Goal: Task Accomplishment & Management: Use online tool/utility

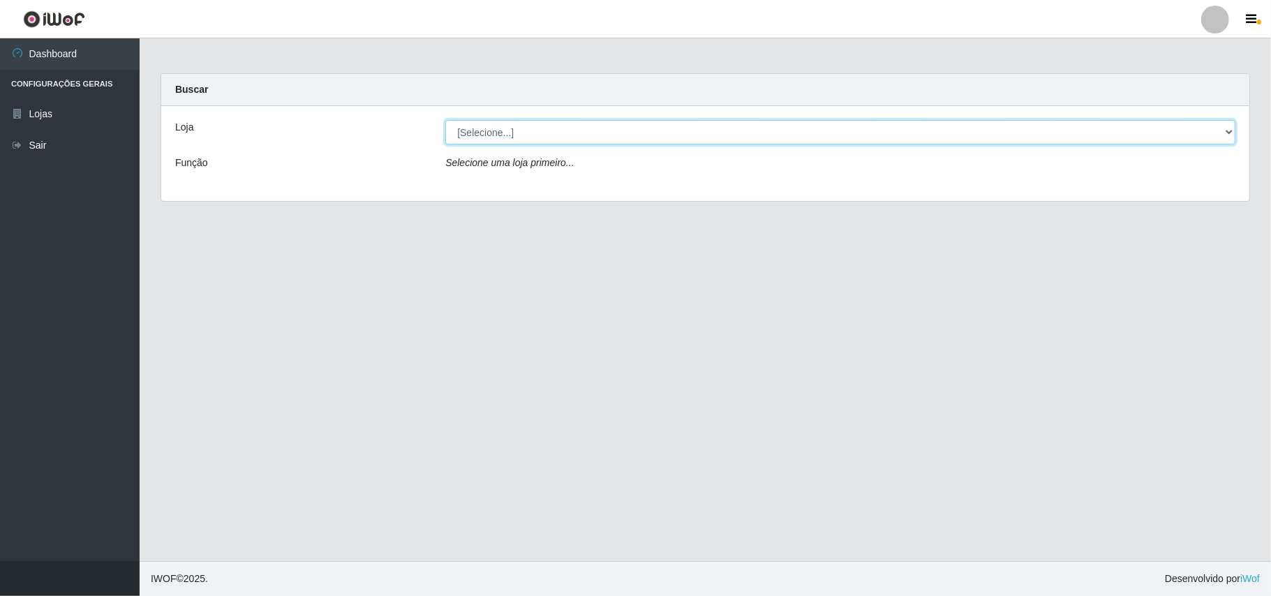
click at [1209, 137] on select "[Selecione...] Bemais Supermercados - B11 Manaíra" at bounding box center [840, 132] width 790 height 24
select select "409"
click at [445, 120] on select "[Selecione...] Bemais Supermercados - B11 Manaíra" at bounding box center [840, 132] width 790 height 24
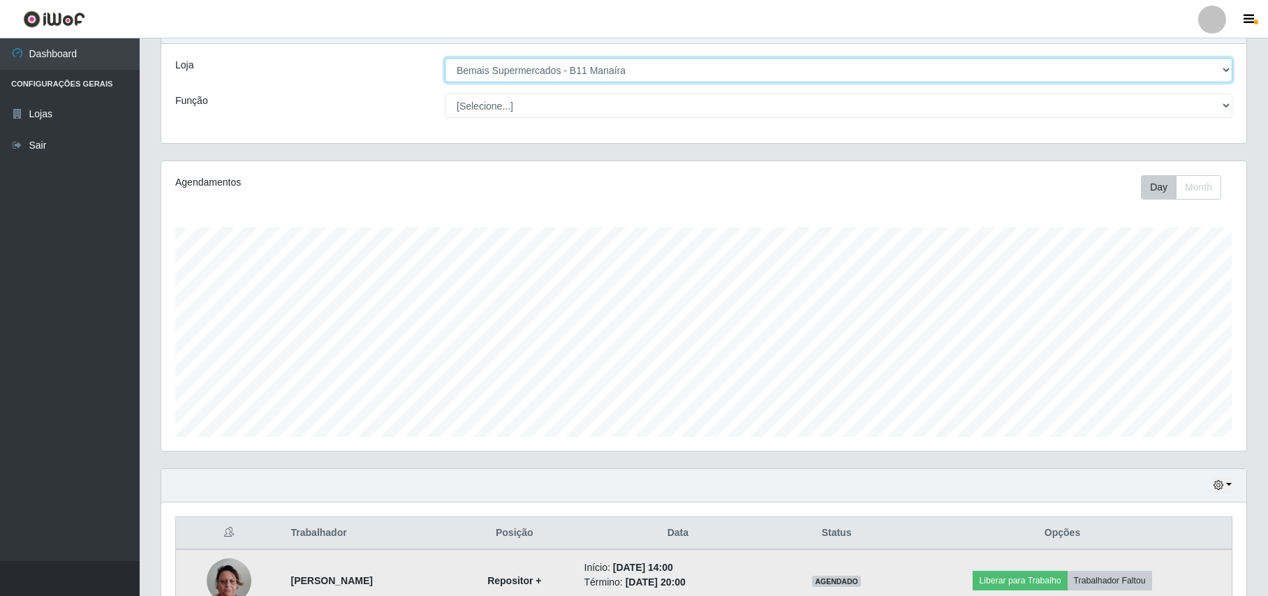
scroll to position [147, 0]
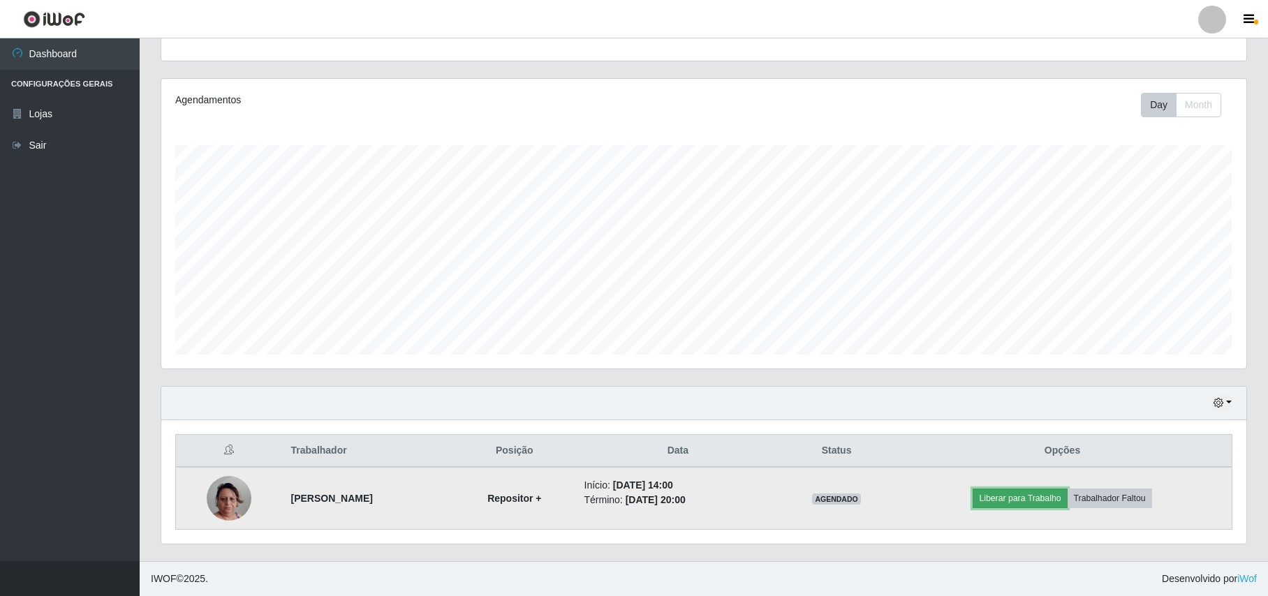
click at [1036, 496] on button "Liberar para Trabalho" at bounding box center [1020, 499] width 94 height 20
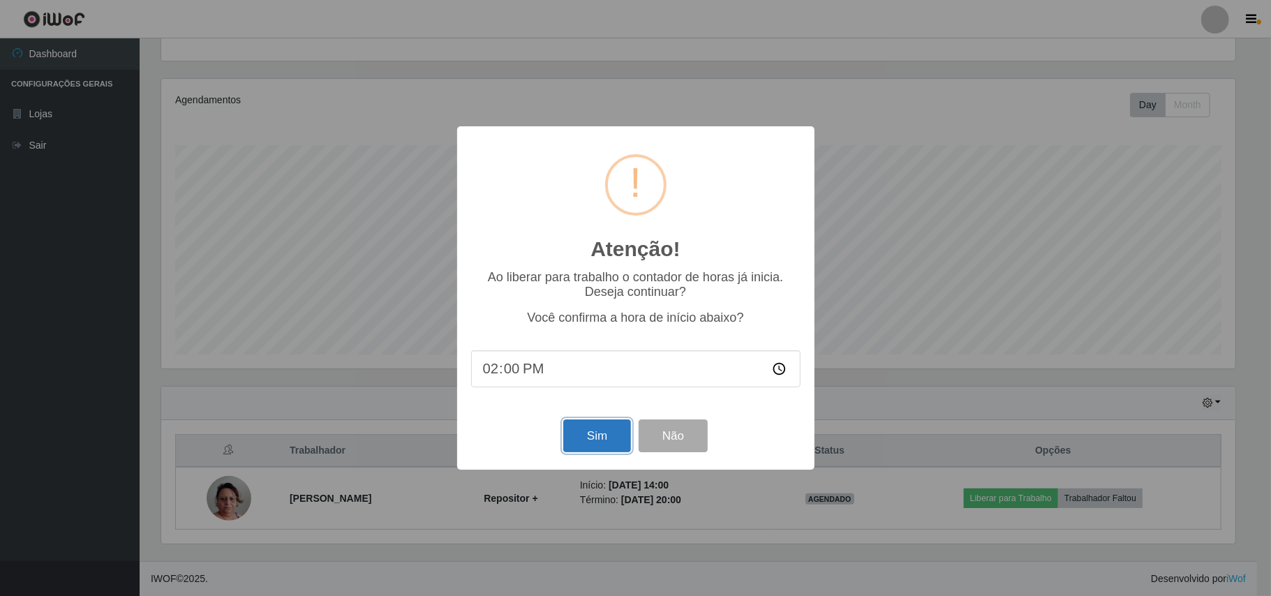
click at [623, 441] on button "Sim" at bounding box center [597, 436] width 68 height 33
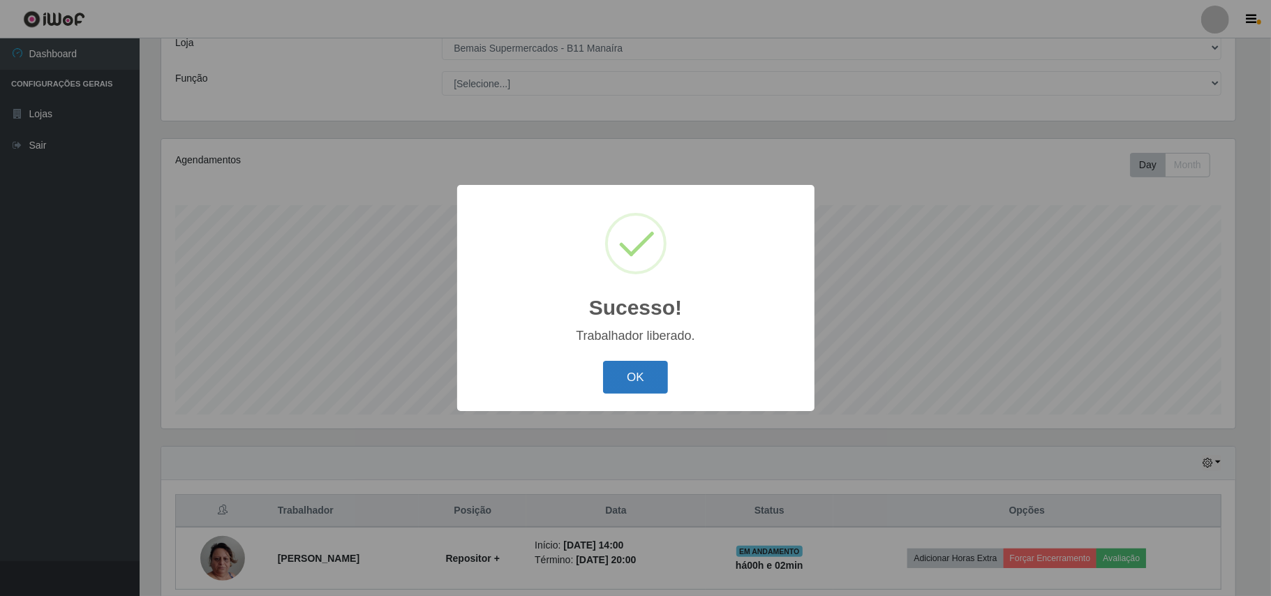
click at [623, 364] on button "OK" at bounding box center [635, 377] width 65 height 33
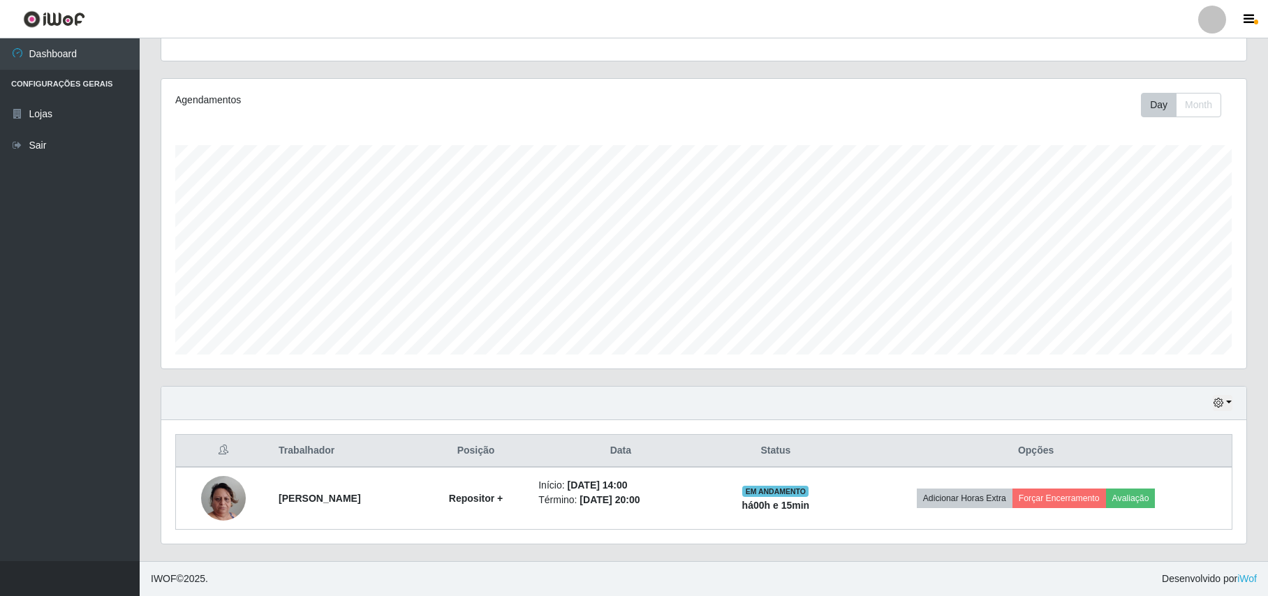
scroll to position [147, 0]
click at [1230, 400] on button "button" at bounding box center [1223, 403] width 20 height 16
click at [1160, 317] on button "3 dias" at bounding box center [1177, 320] width 110 height 29
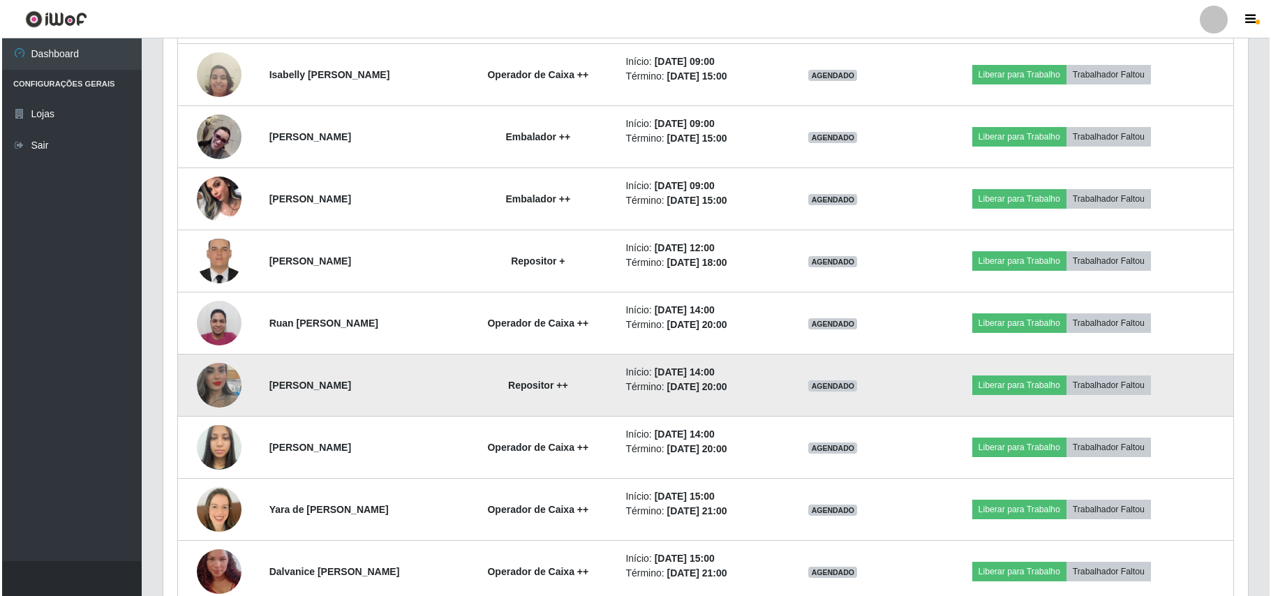
scroll to position [799, 0]
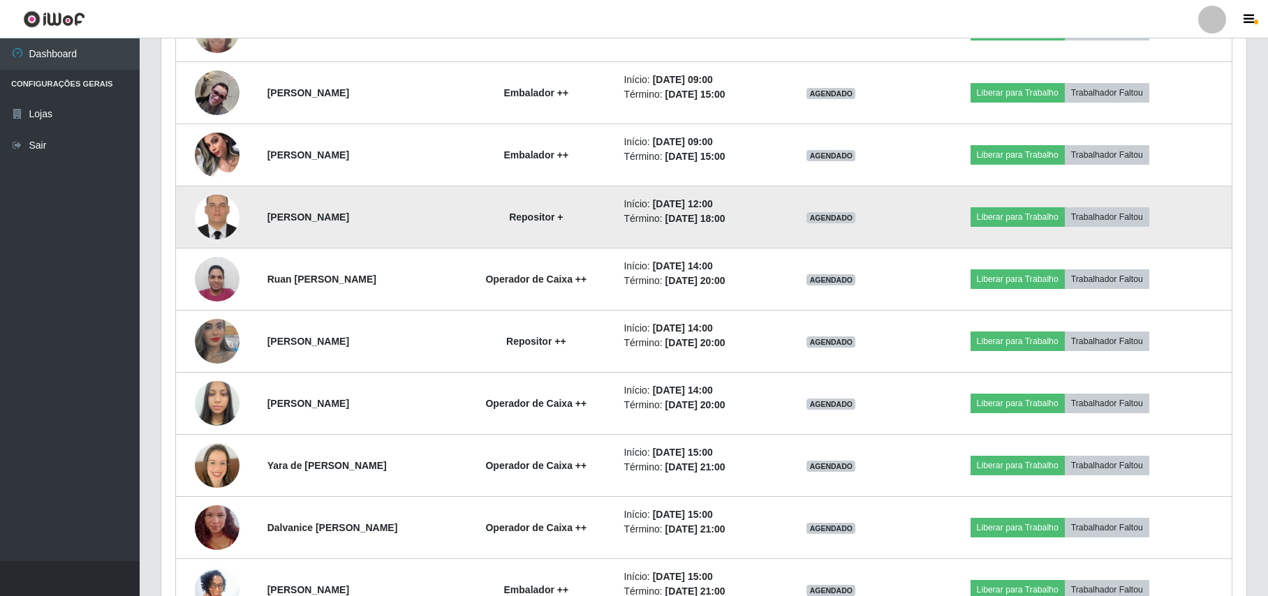
click at [215, 218] on img at bounding box center [217, 217] width 45 height 59
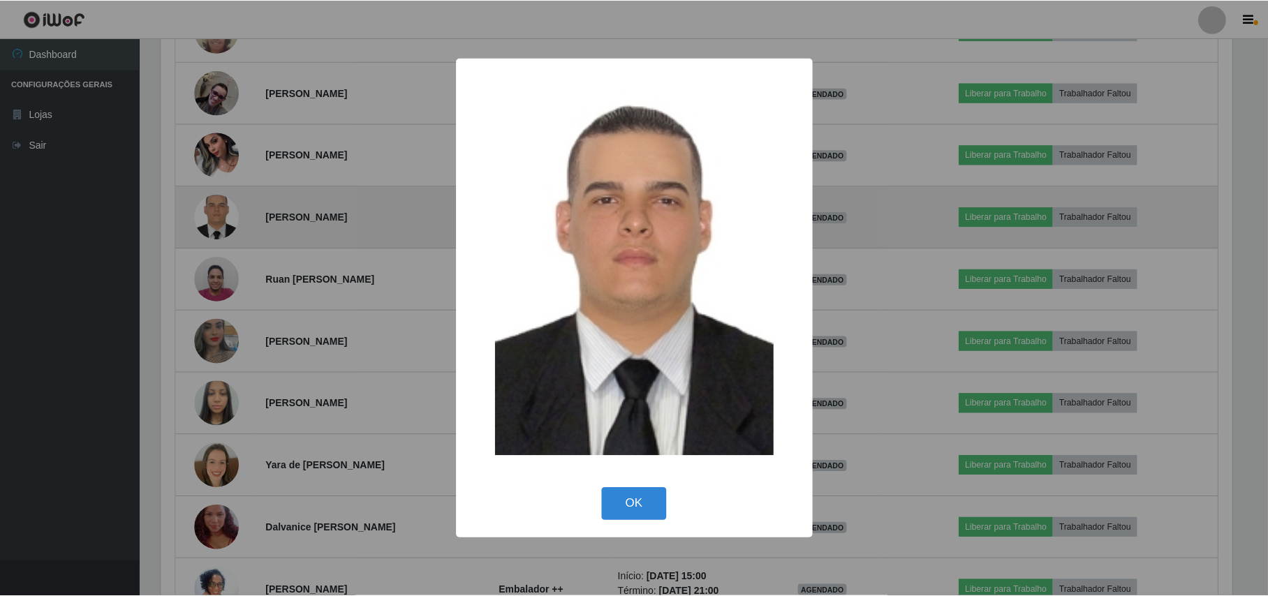
scroll to position [290, 1074]
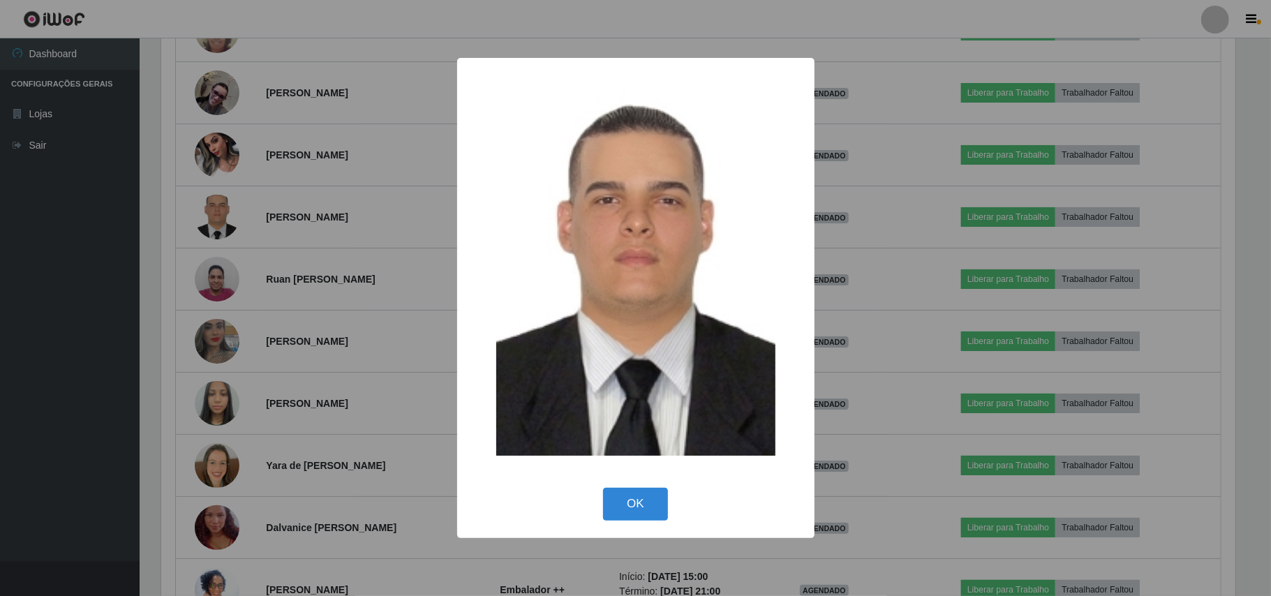
click at [82, 263] on div "× OK Cancel" at bounding box center [635, 298] width 1271 height 596
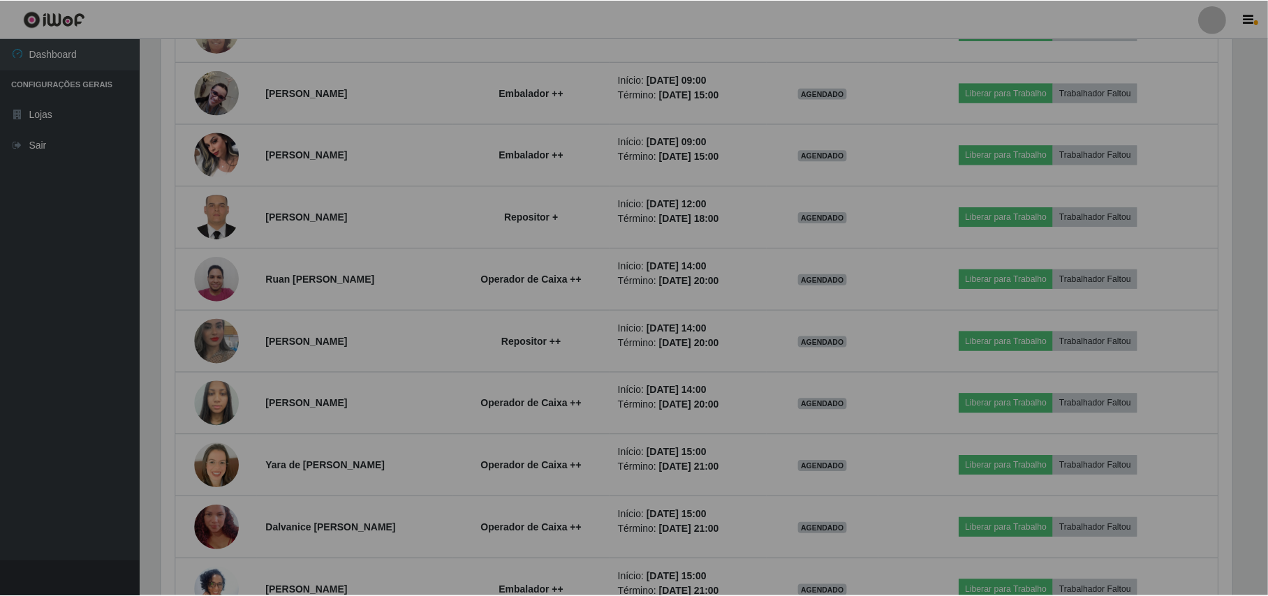
scroll to position [290, 1084]
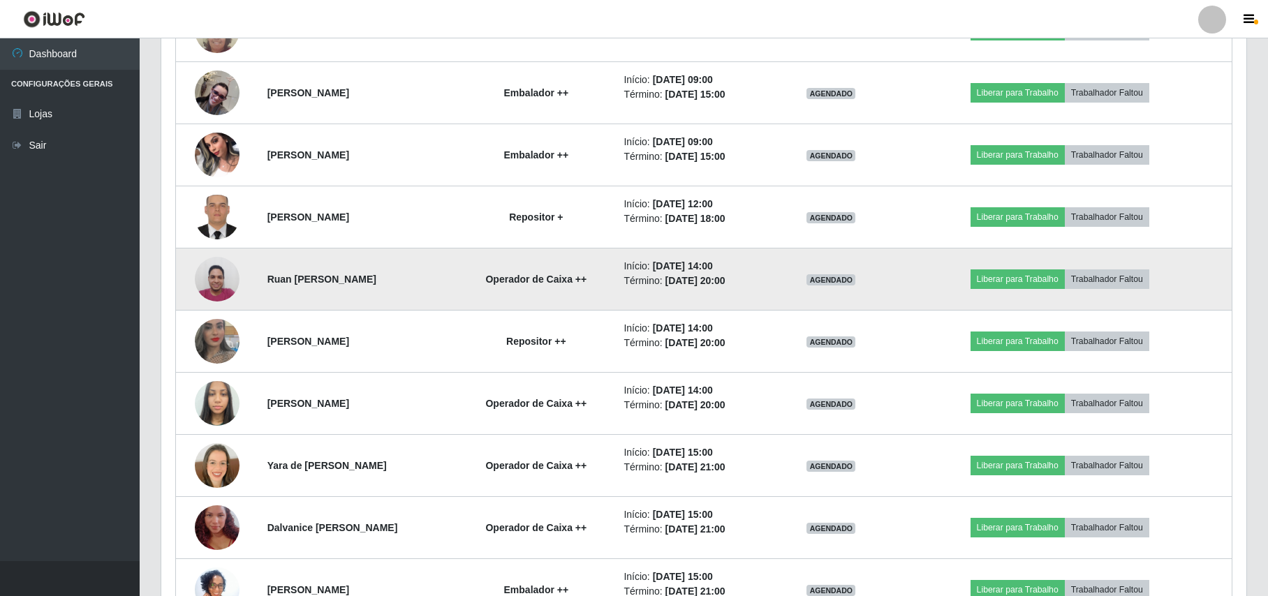
click at [205, 285] on img at bounding box center [217, 278] width 45 height 59
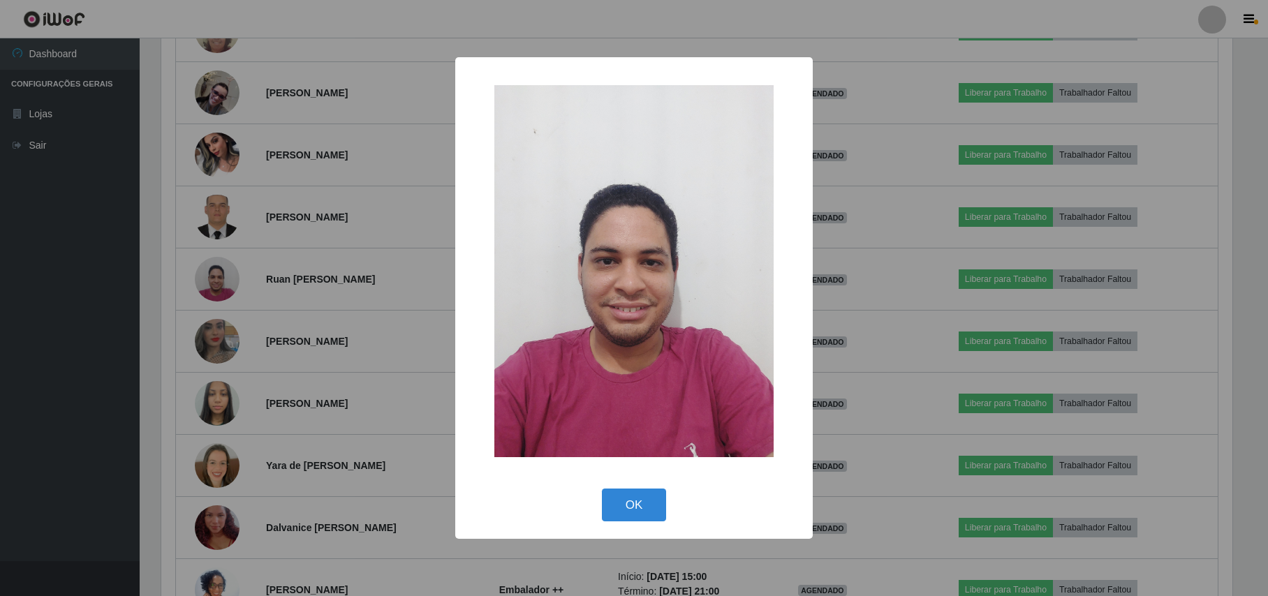
scroll to position [290, 1074]
click at [124, 293] on div "× OK Cancel" at bounding box center [635, 298] width 1271 height 596
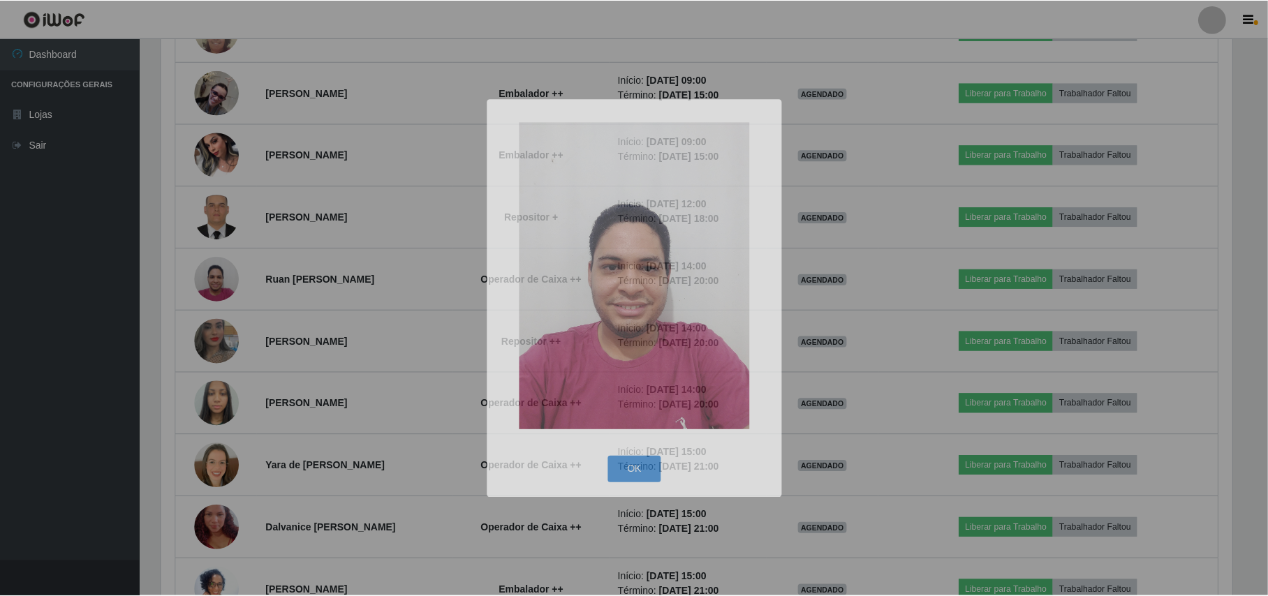
scroll to position [290, 1084]
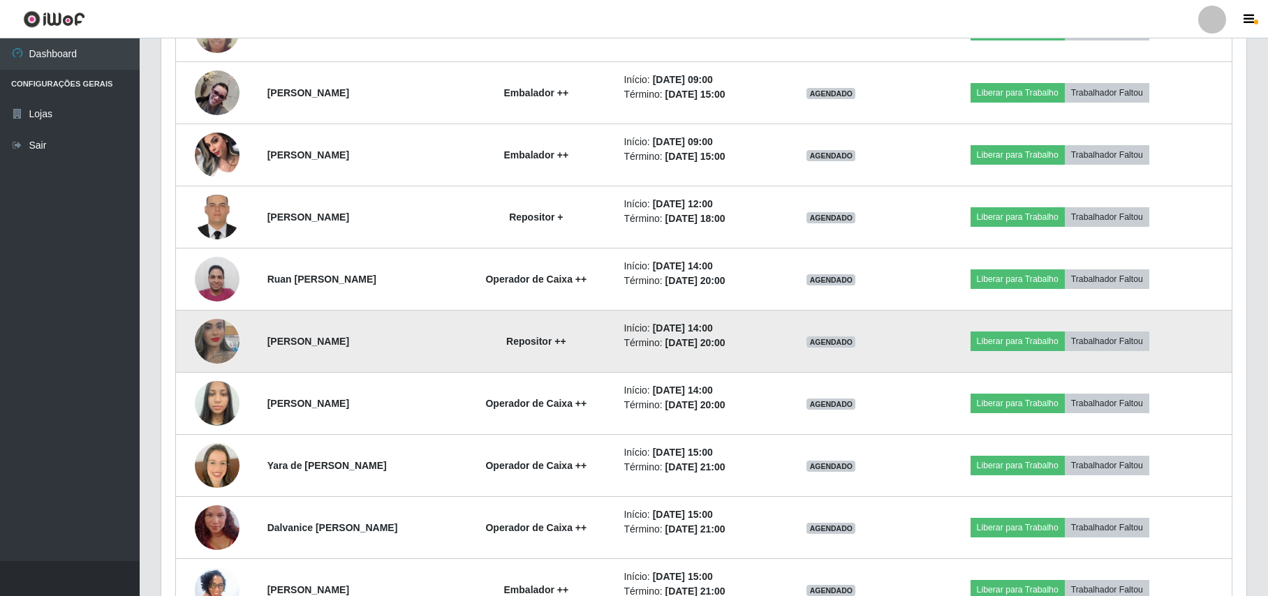
click at [209, 353] on img at bounding box center [217, 342] width 45 height 80
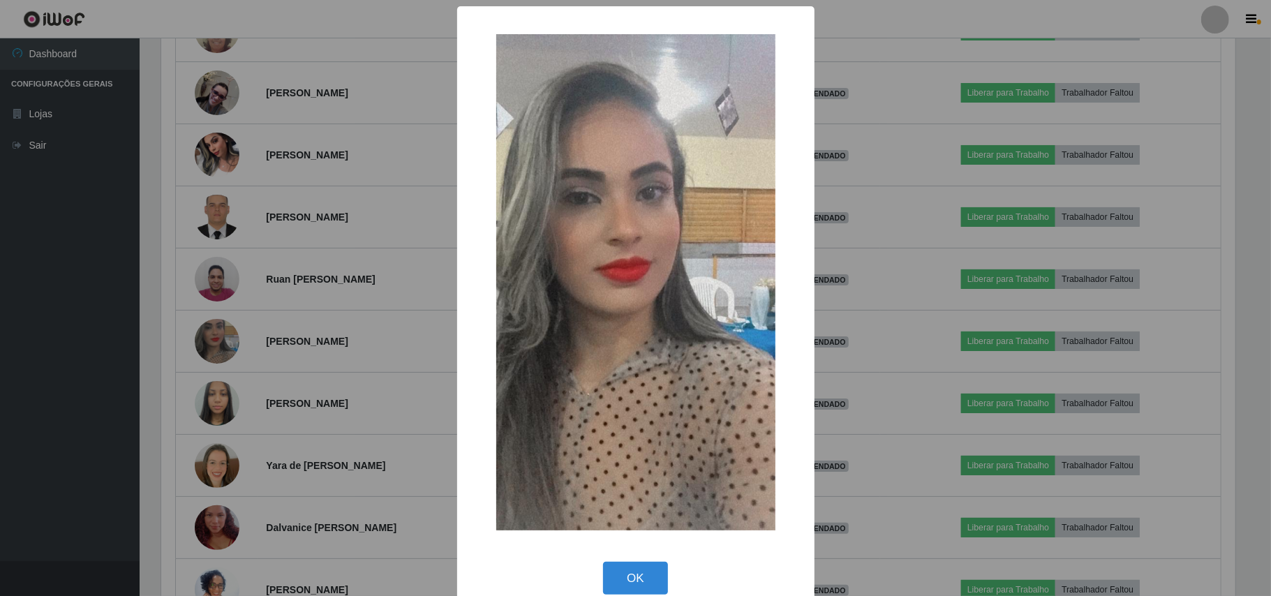
click at [149, 351] on div "× OK Cancel" at bounding box center [635, 298] width 1271 height 596
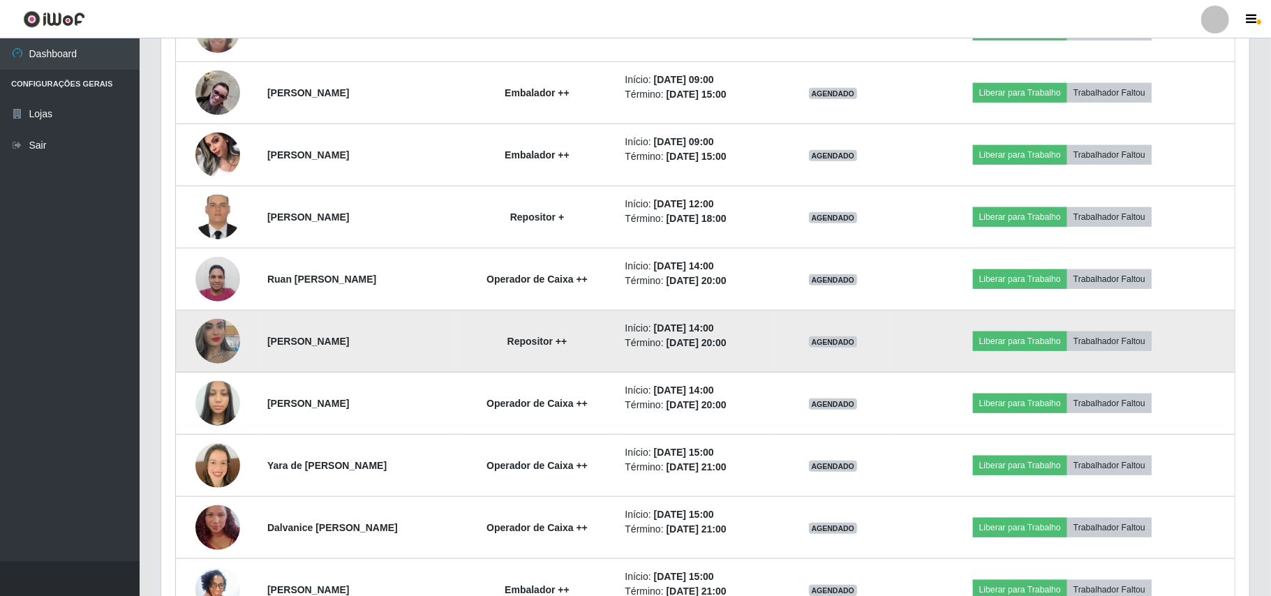
scroll to position [290, 1084]
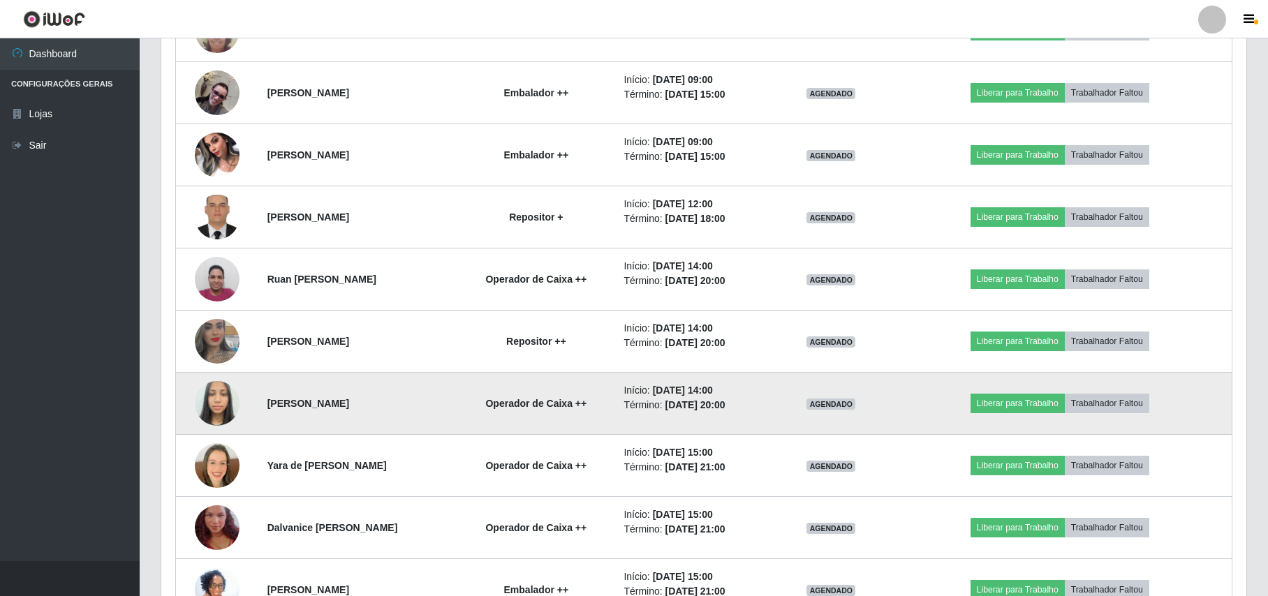
click at [225, 408] on img at bounding box center [217, 403] width 45 height 59
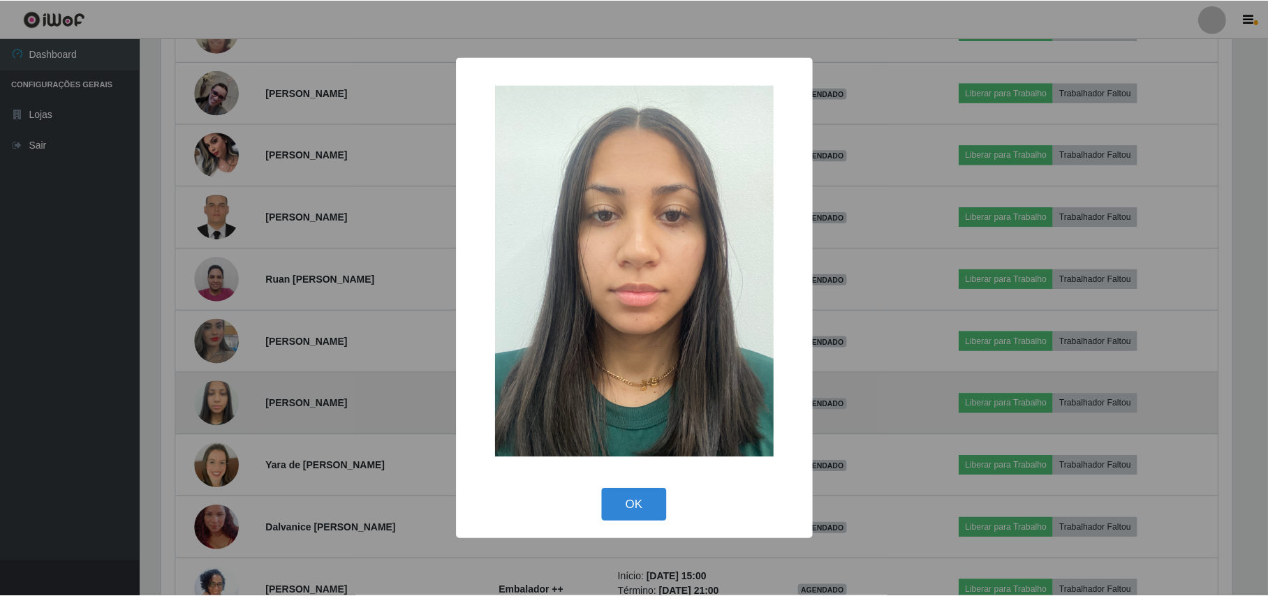
scroll to position [290, 1074]
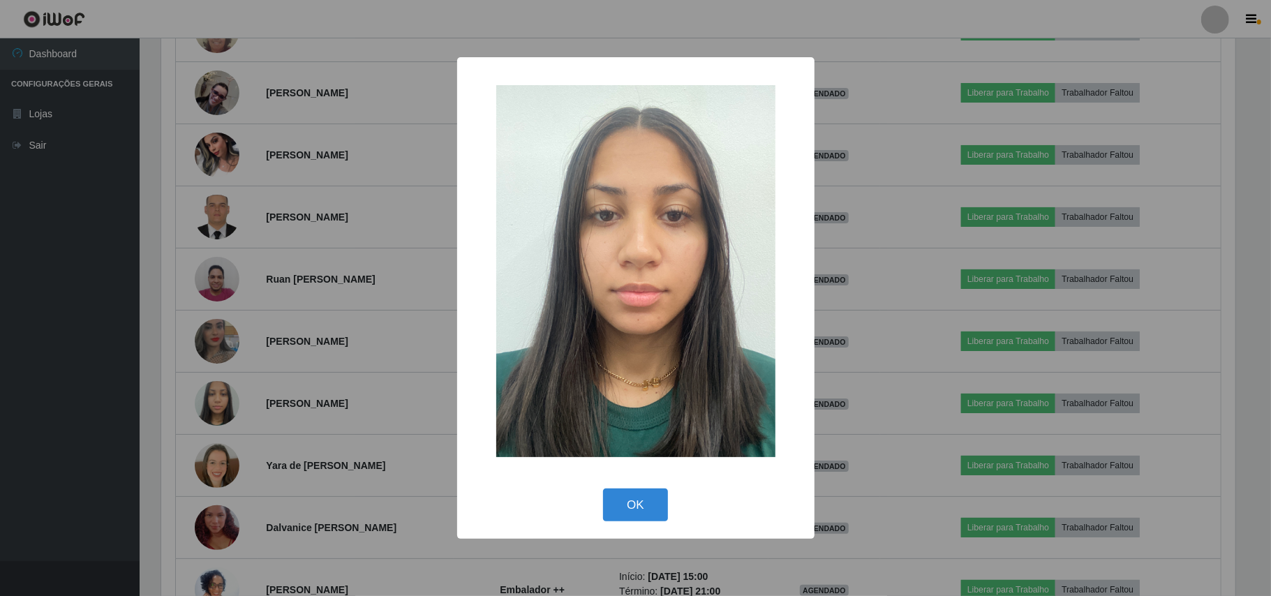
click at [138, 317] on div "× OK Cancel" at bounding box center [635, 298] width 1271 height 596
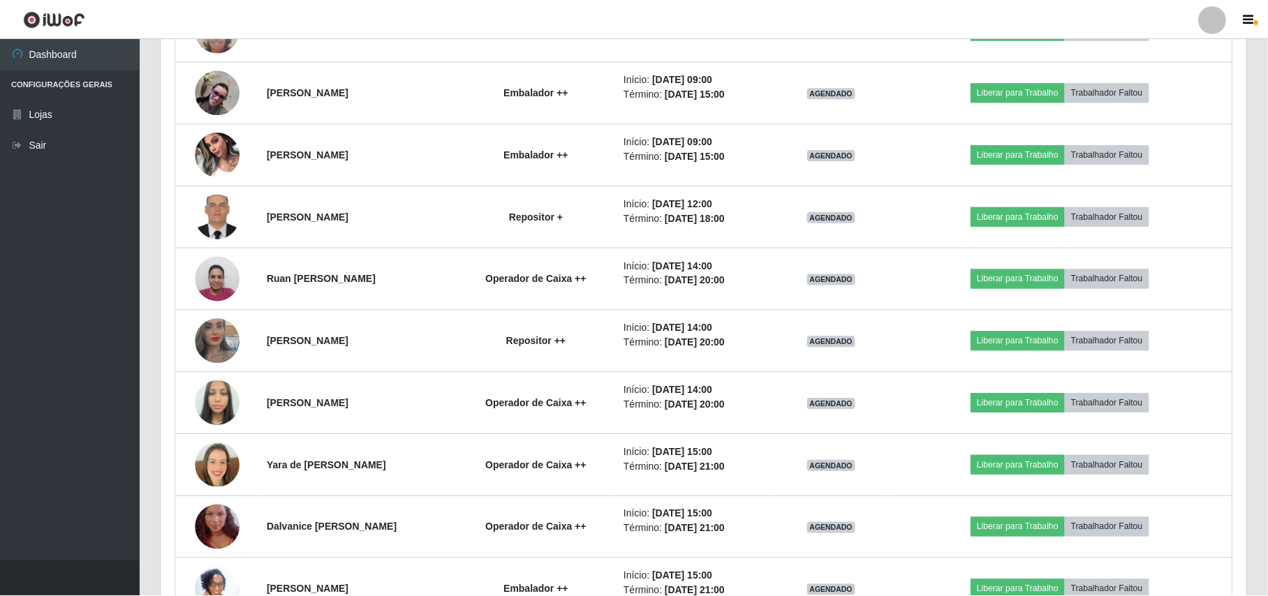
scroll to position [290, 1084]
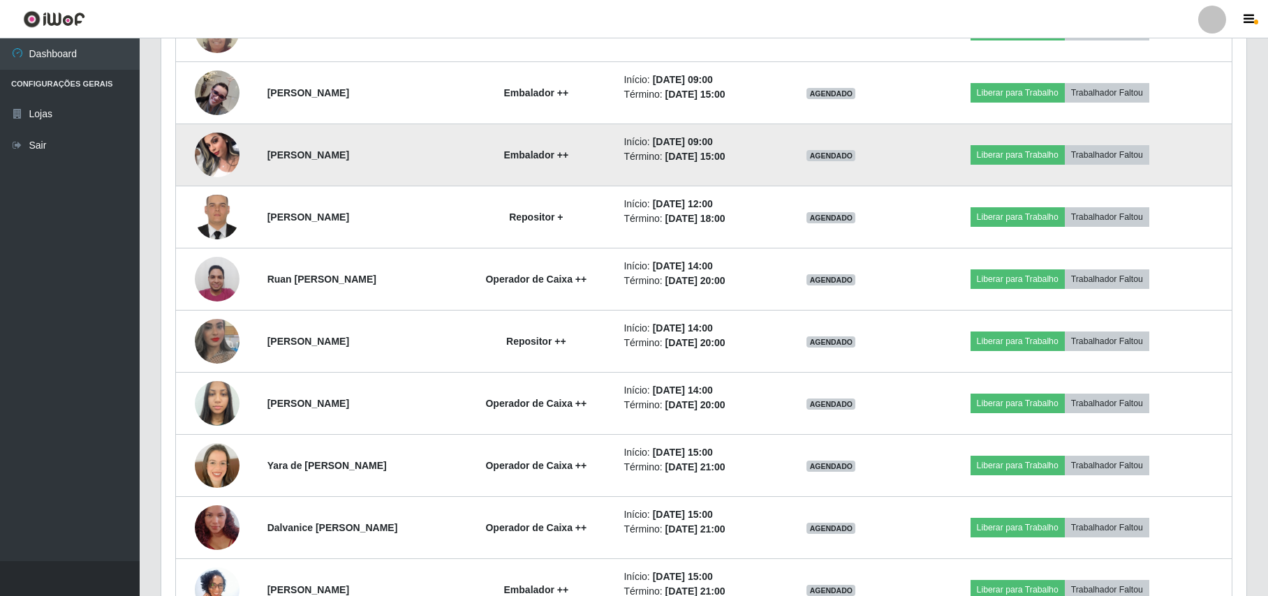
click at [224, 160] on img at bounding box center [217, 154] width 45 height 59
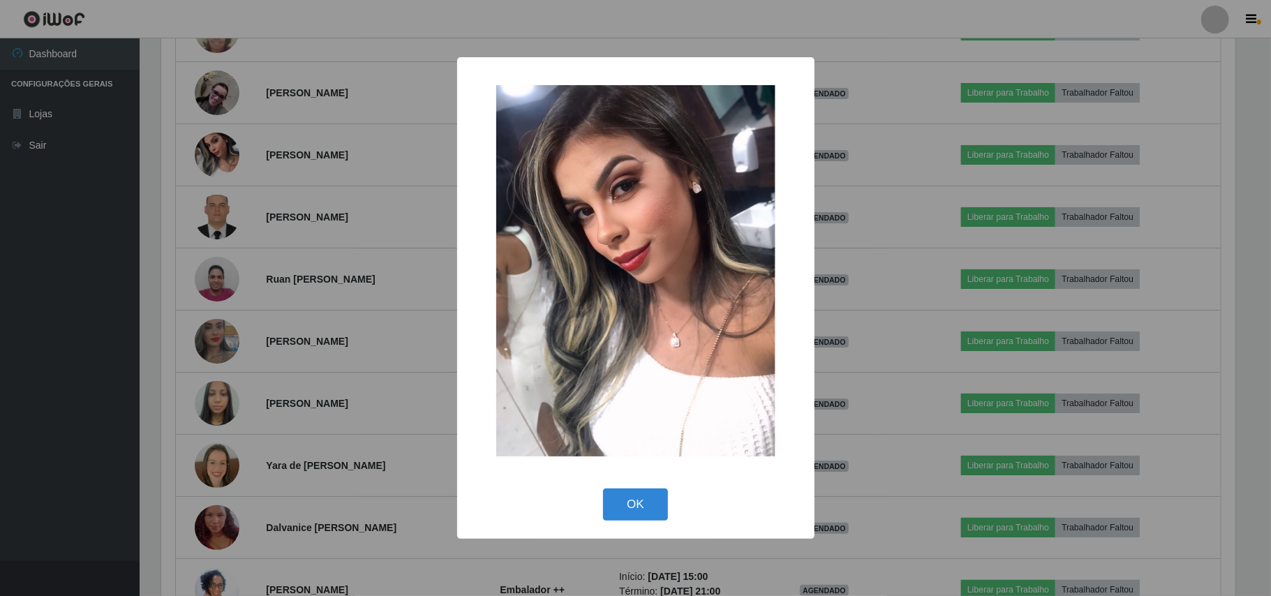
click at [152, 163] on div "× OK Cancel" at bounding box center [635, 298] width 1271 height 596
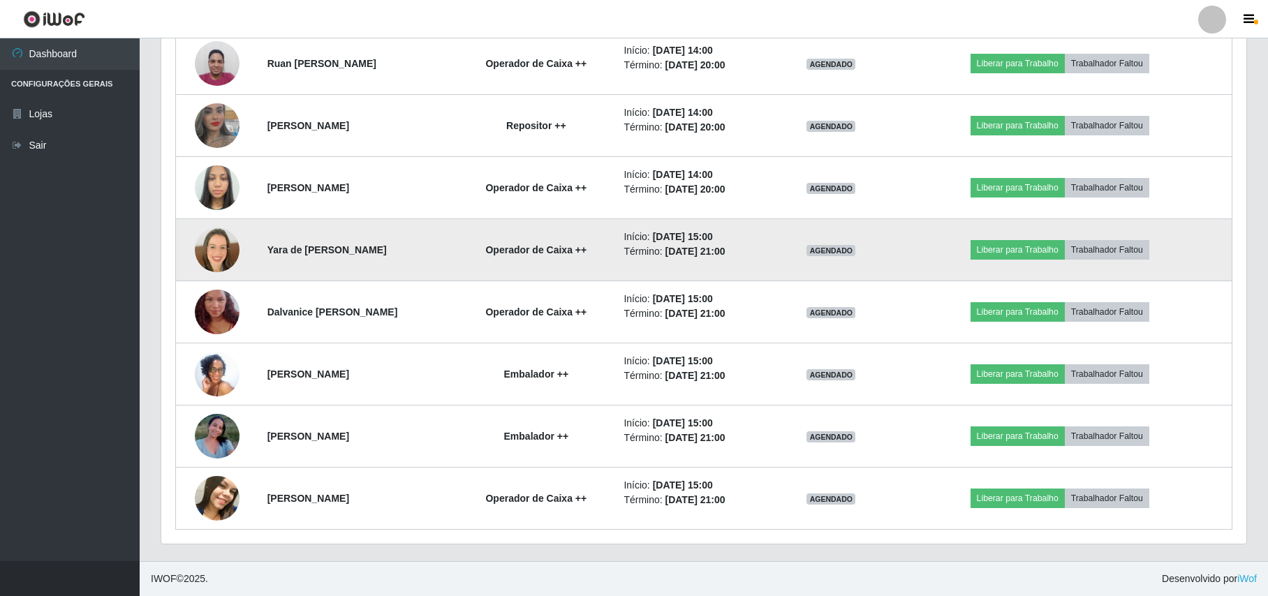
scroll to position [1020, 0]
